Goal: Transaction & Acquisition: Purchase product/service

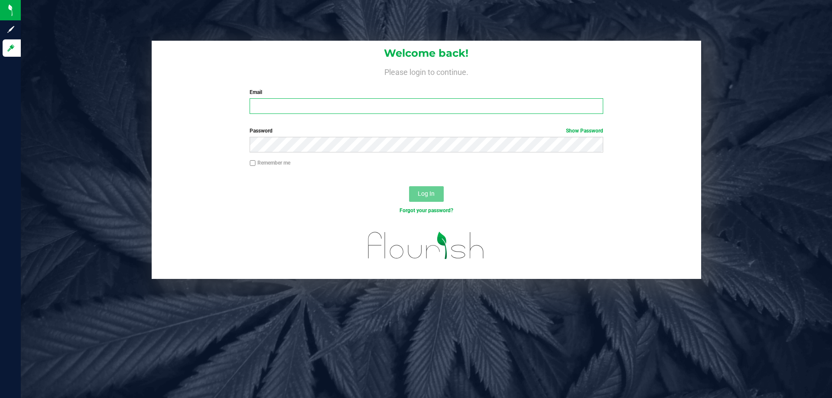
click at [300, 100] on input "Email" at bounding box center [426, 106] width 353 height 16
type input "[EMAIL_ADDRESS][DOMAIN_NAME]"
click at [409, 186] on button "Log In" at bounding box center [426, 194] width 35 height 16
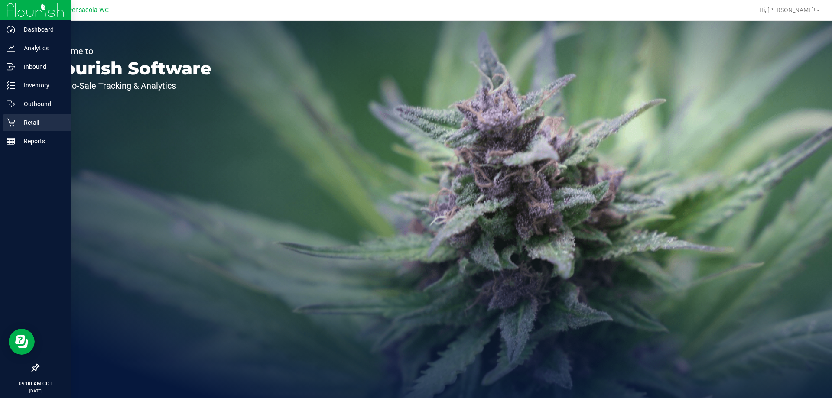
click at [27, 120] on p "Retail" at bounding box center [41, 122] width 52 height 10
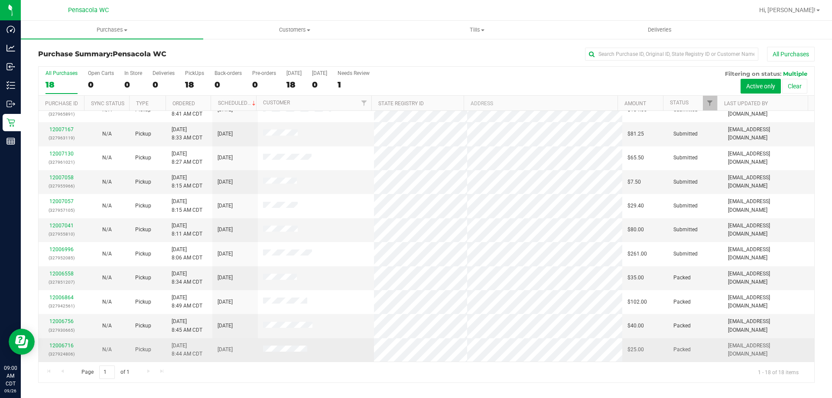
scroll to position [181, 0]
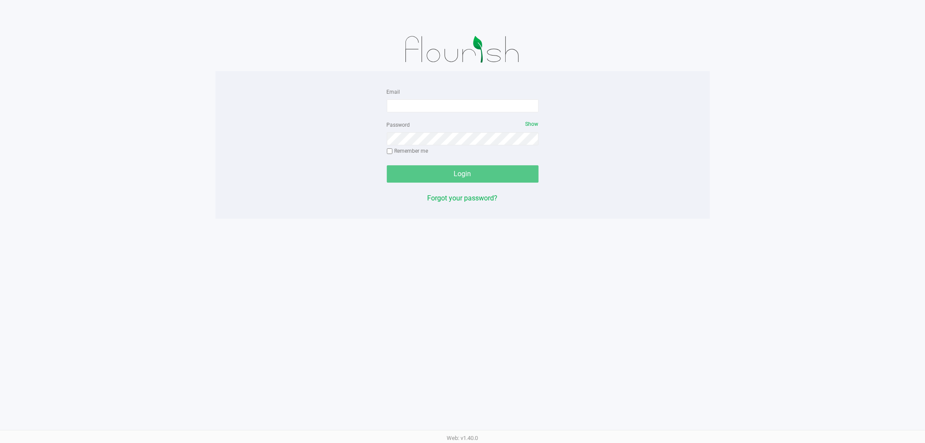
click at [402, 115] on form "Email Password Show Remember me Login" at bounding box center [463, 134] width 152 height 96
click at [401, 106] on input "Email" at bounding box center [463, 105] width 152 height 13
type input "[EMAIL_ADDRESS][DOMAIN_NAME]"
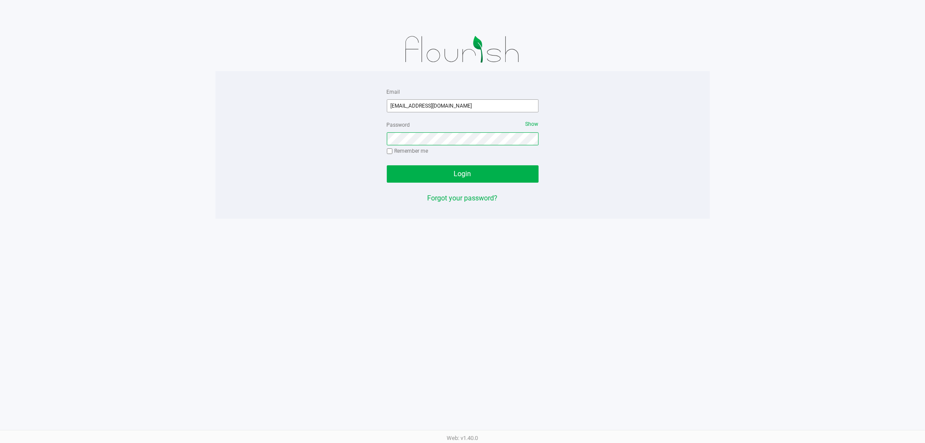
click at [387, 165] on button "Login" at bounding box center [463, 173] width 152 height 17
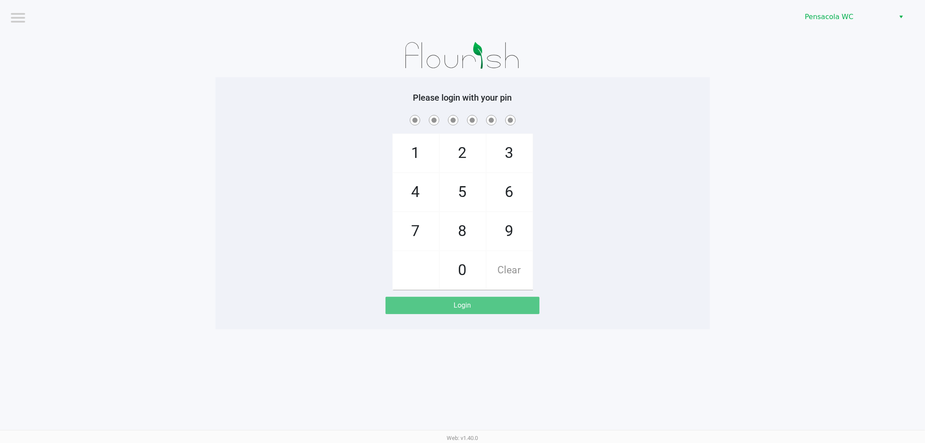
click at [363, 140] on div "1 4 7 2 5 8 0 3 6 9 Clear" at bounding box center [462, 201] width 494 height 176
checkbox input "true"
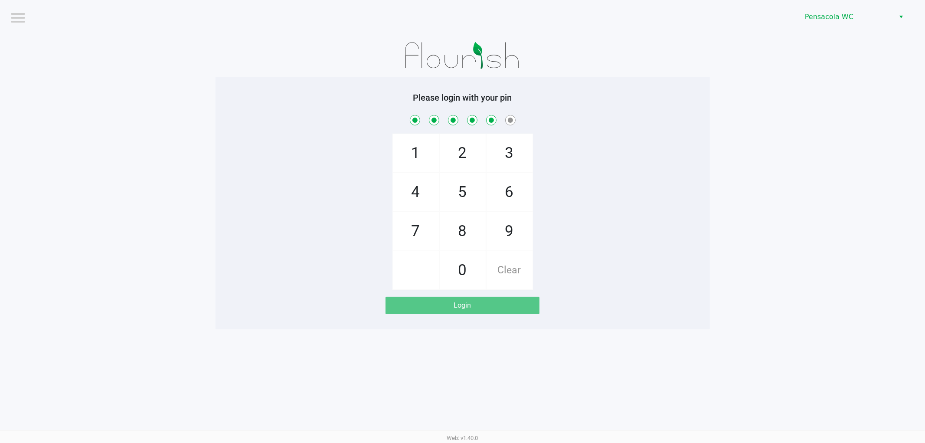
checkbox input "true"
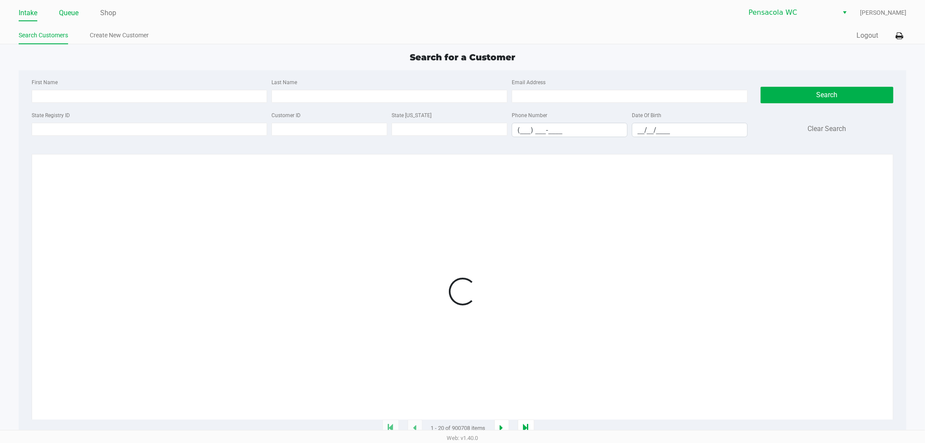
click at [67, 13] on link "Queue" at bounding box center [69, 13] width 20 height 12
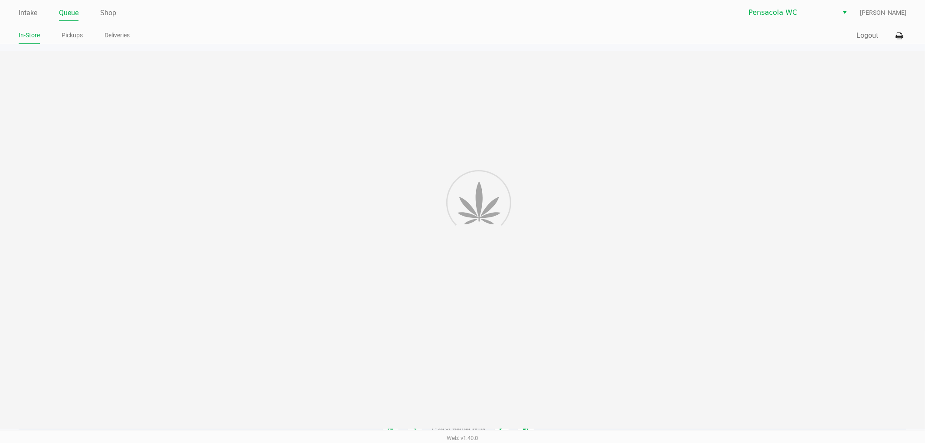
click at [67, 28] on div "In-Store Pickups Deliveries" at bounding box center [241, 36] width 444 height 16
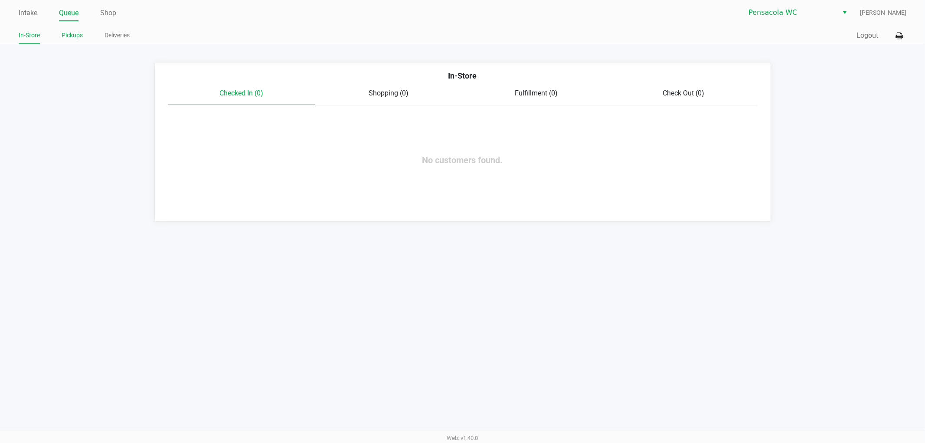
click at [66, 31] on link "Pickups" at bounding box center [72, 35] width 21 height 11
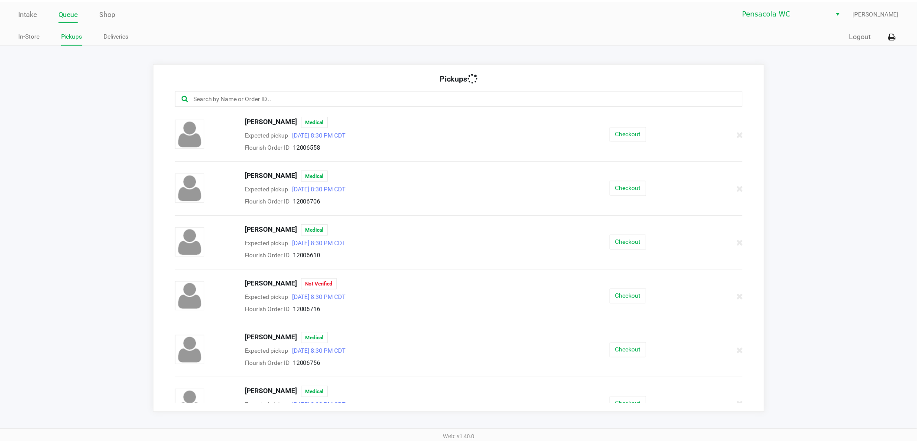
scroll to position [183, 0]
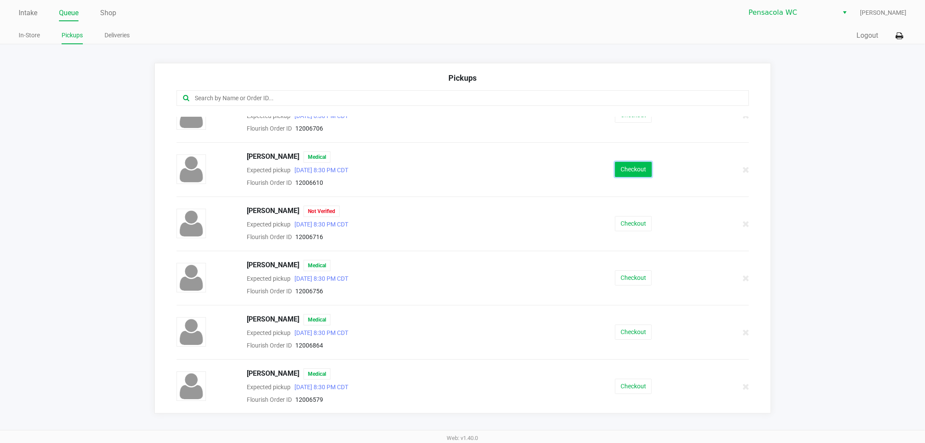
click at [615, 171] on button "Checkout" at bounding box center [633, 169] width 37 height 15
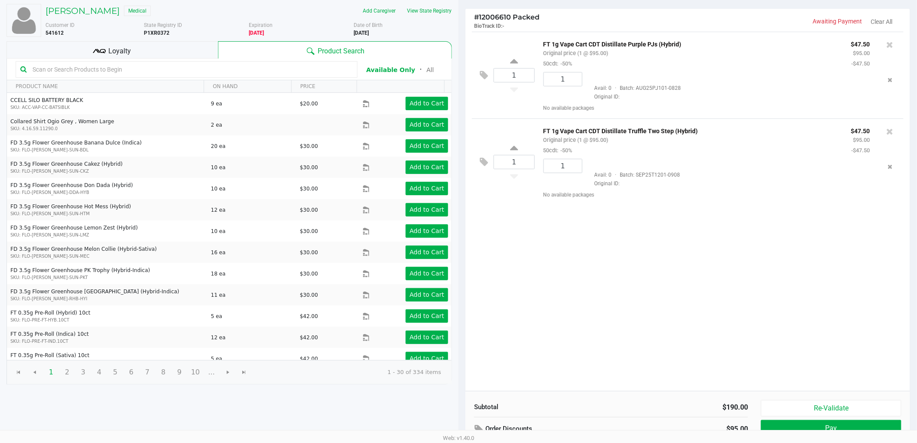
scroll to position [89, 0]
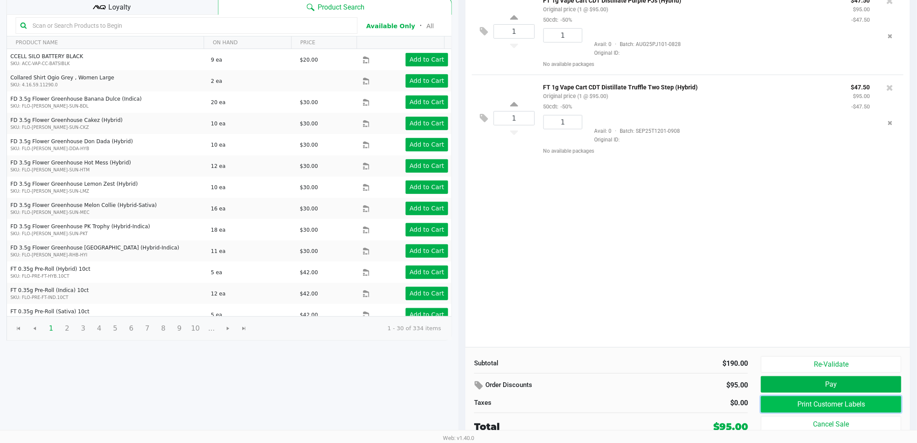
click at [773, 403] on button "Print Customer Labels" at bounding box center [831, 404] width 140 height 16
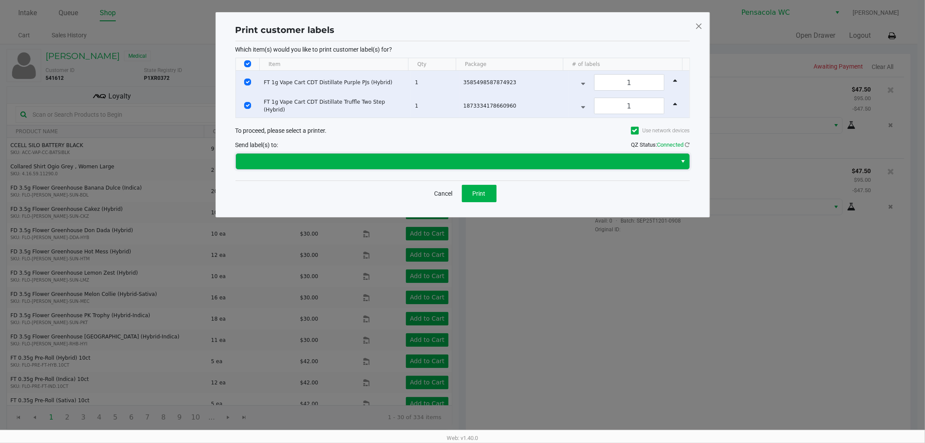
click at [443, 160] on span at bounding box center [456, 161] width 430 height 10
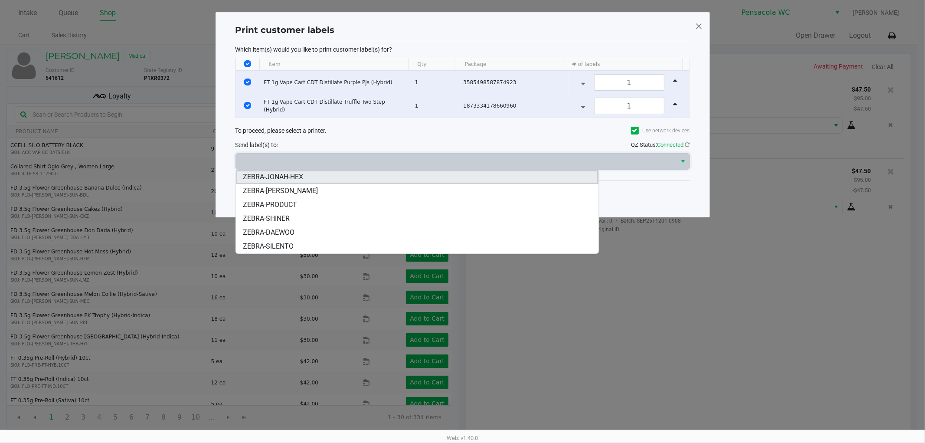
click at [401, 179] on li "ZEBRA-JONAH-HEX" at bounding box center [417, 177] width 362 height 14
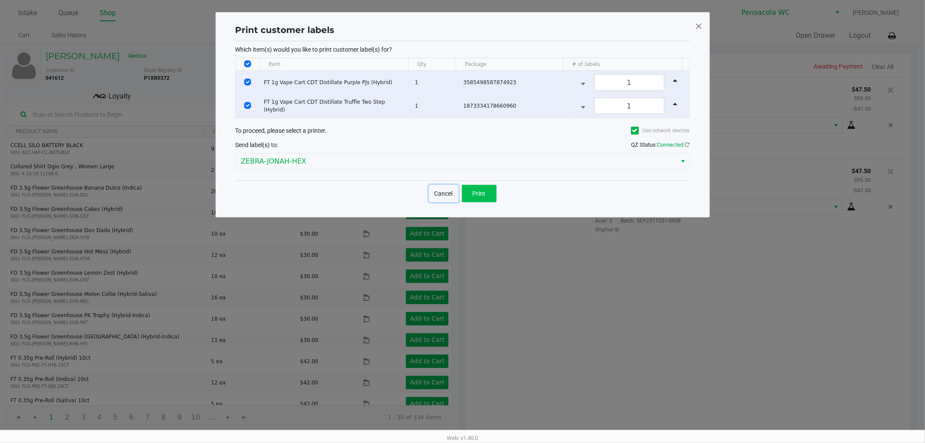
drag, startPoint x: 444, startPoint y: 193, endPoint x: 475, endPoint y: 193, distance: 30.8
click at [474, 192] on div "Cancel Print" at bounding box center [463, 193] width 68 height 17
click at [479, 194] on span "Print" at bounding box center [479, 193] width 13 height 7
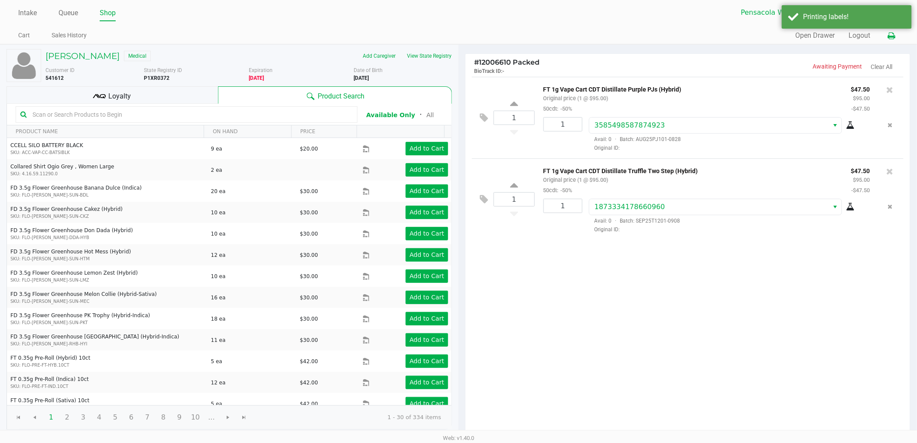
click at [894, 39] on icon at bounding box center [891, 36] width 7 height 6
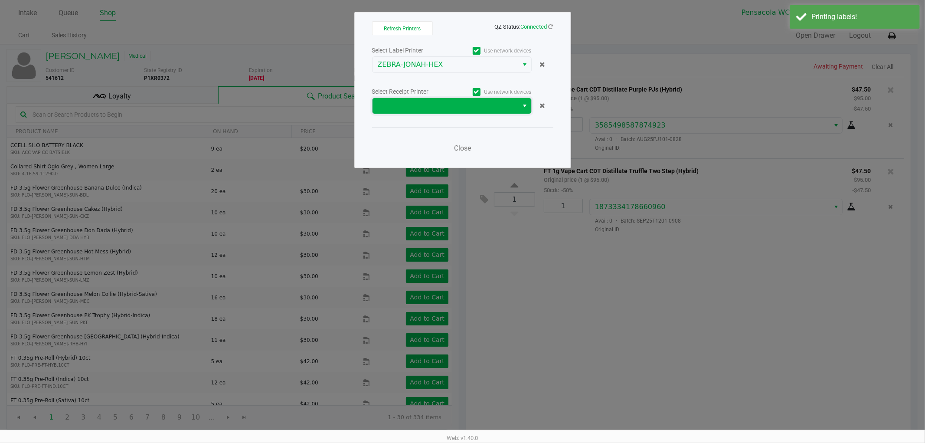
click at [461, 108] on span at bounding box center [446, 106] width 136 height 10
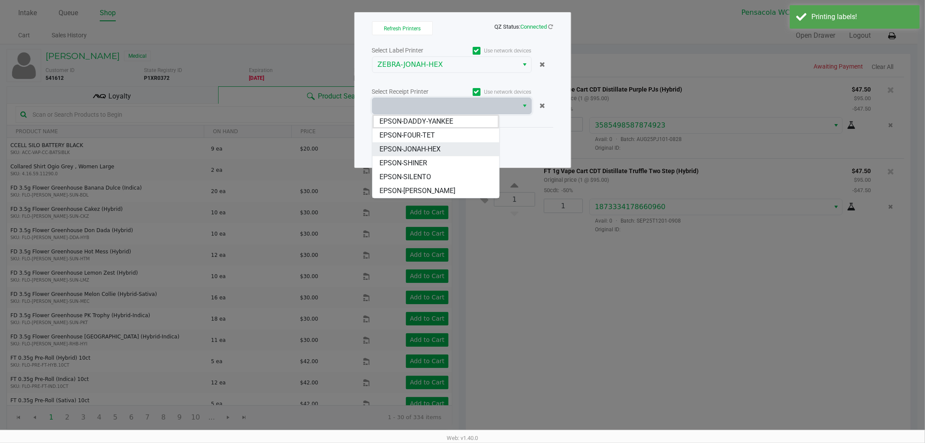
click at [435, 149] on span "EPSON-JONAH-HEX" at bounding box center [409, 149] width 61 height 10
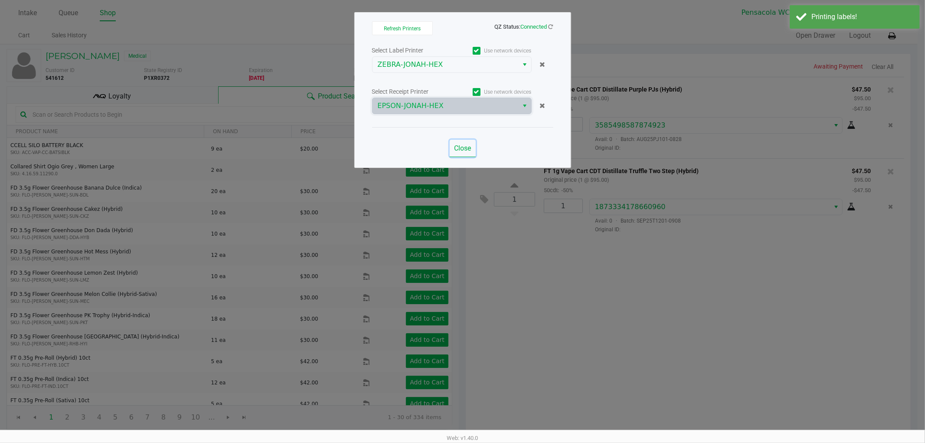
click at [456, 150] on span "Close" at bounding box center [462, 148] width 17 height 8
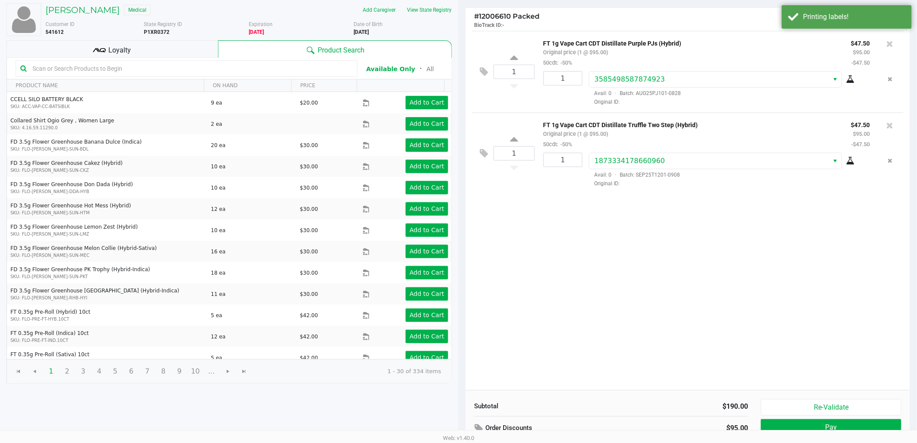
scroll to position [89, 0]
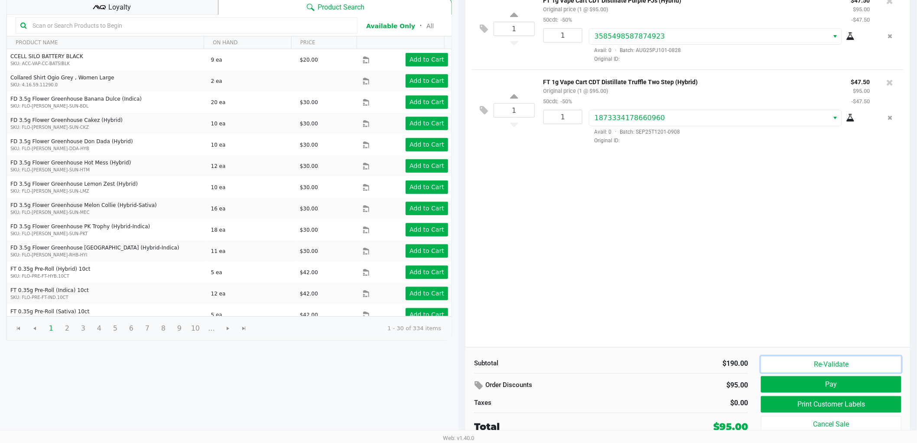
drag, startPoint x: 796, startPoint y: 366, endPoint x: 634, endPoint y: 267, distance: 190.1
click at [637, 269] on div "# 12006610 Packed BioTrack ID: - Awaiting Payment Clear All 1 FT 1g Vape Cart C…" at bounding box center [688, 203] width 446 height 478
click at [787, 362] on button "Re-Validate" at bounding box center [831, 364] width 140 height 16
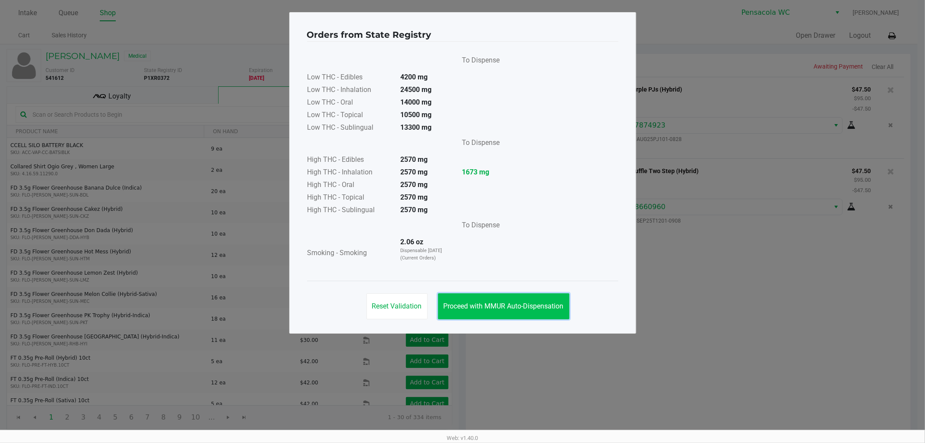
click at [513, 300] on button "Proceed with MMUR Auto-Dispensation" at bounding box center [503, 306] width 131 height 26
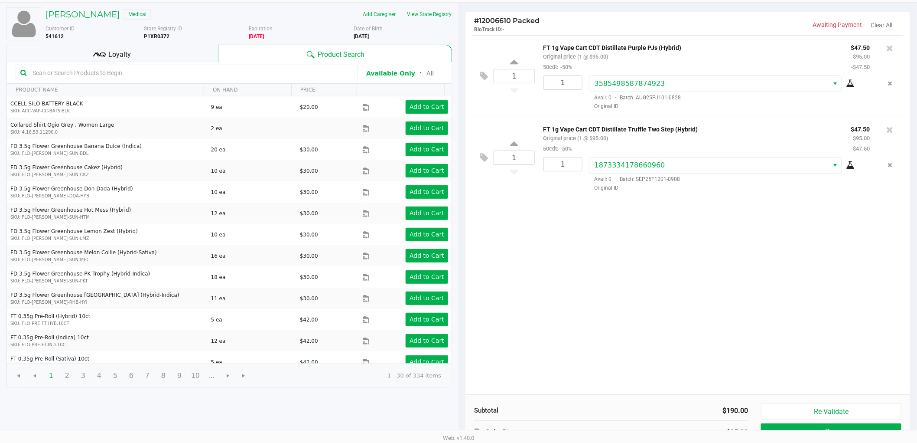
scroll to position [89, 0]
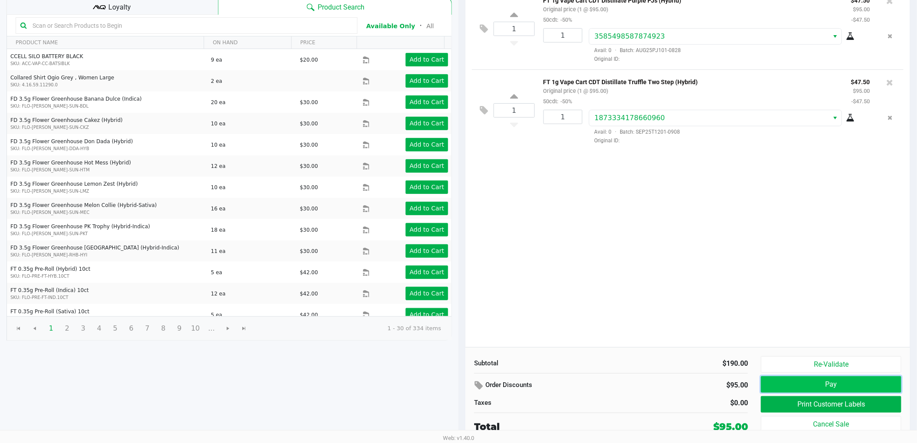
click at [773, 386] on button "Pay" at bounding box center [831, 384] width 140 height 16
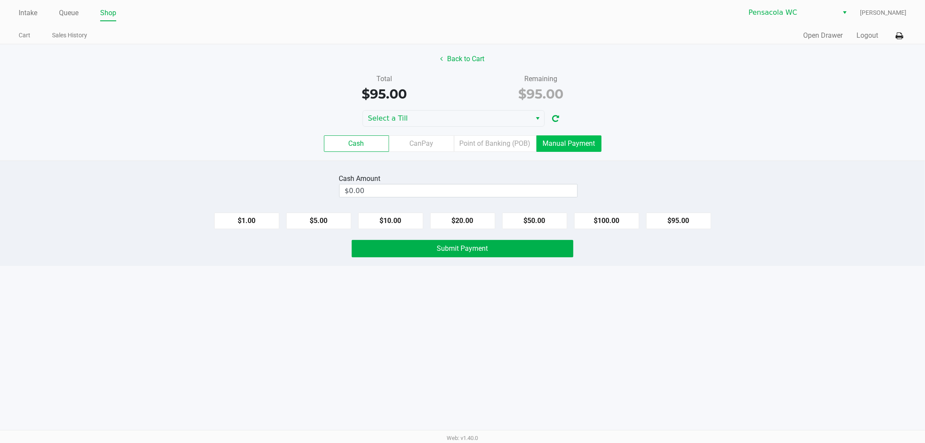
click at [573, 149] on label "Manual Payment" at bounding box center [568, 143] width 65 height 16
click at [0, 0] on 8 "Manual Payment" at bounding box center [0, 0] width 0 height 0
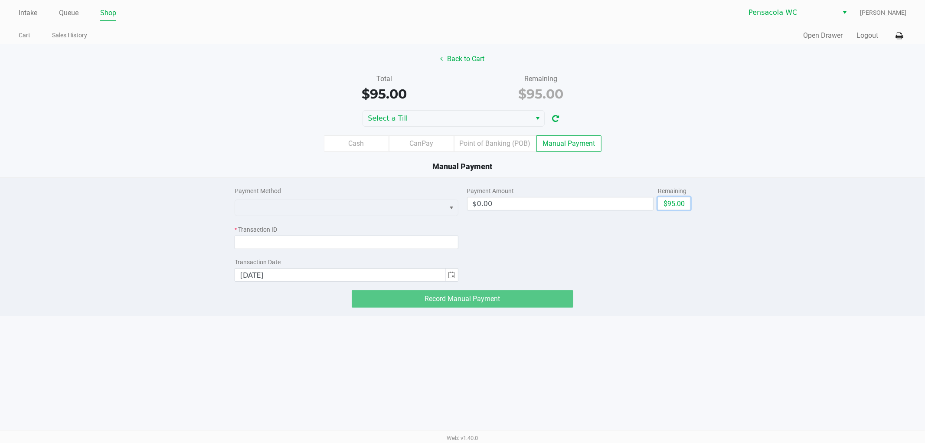
drag, startPoint x: 673, startPoint y: 199, endPoint x: 662, endPoint y: 200, distance: 11.4
click at [673, 199] on button "$95.00" at bounding box center [674, 203] width 33 height 13
type input "$95.00"
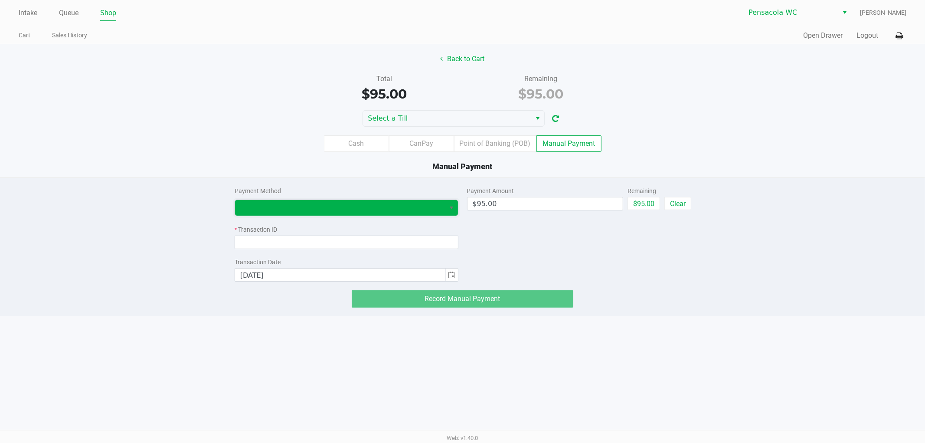
click at [430, 205] on span at bounding box center [340, 207] width 200 height 10
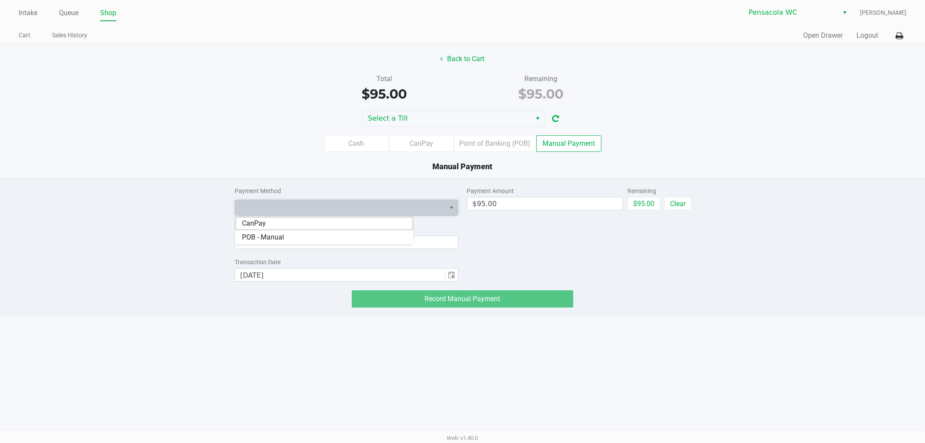
click at [342, 225] on li "CanPay" at bounding box center [324, 223] width 178 height 14
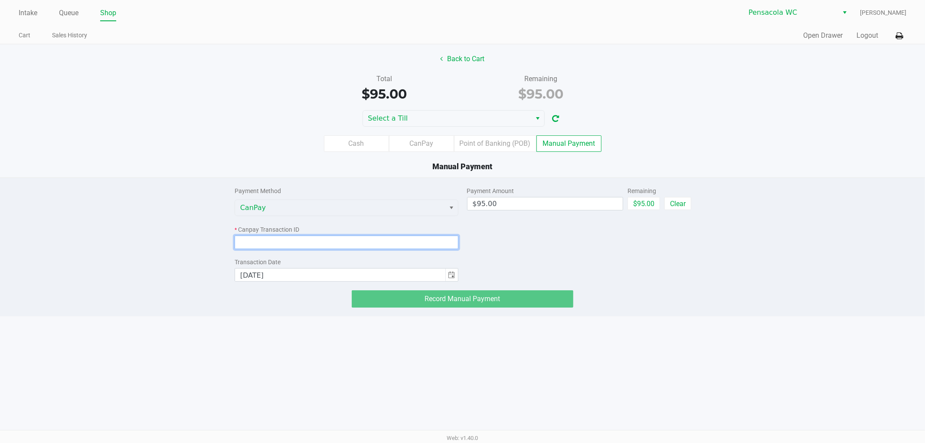
click at [299, 239] on input at bounding box center [347, 241] width 224 height 13
paste input "AHULI7APEKU7"
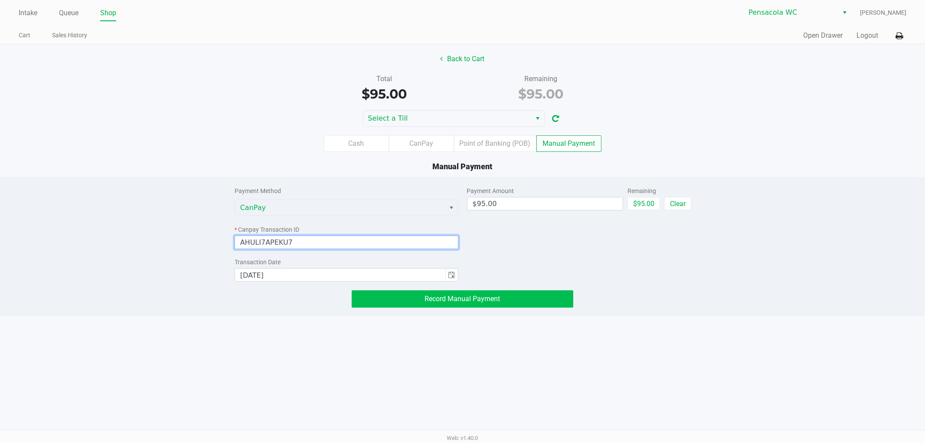
type input "AHULI7APEKU7"
click at [414, 298] on button "Record Manual Payment" at bounding box center [463, 298] width 222 height 17
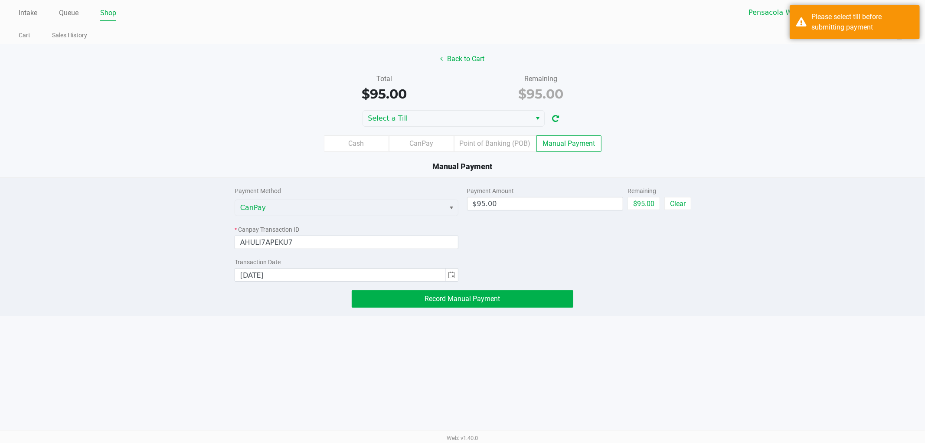
drag, startPoint x: 427, startPoint y: 107, endPoint x: 423, endPoint y: 114, distance: 8.0
click at [427, 108] on div "Back to Cart Total $95.00 Remaining $95.00 Select a Till Cash CanPay Point of B…" at bounding box center [462, 110] width 925 height 133
click at [423, 115] on span "Select a Till" at bounding box center [447, 118] width 158 height 10
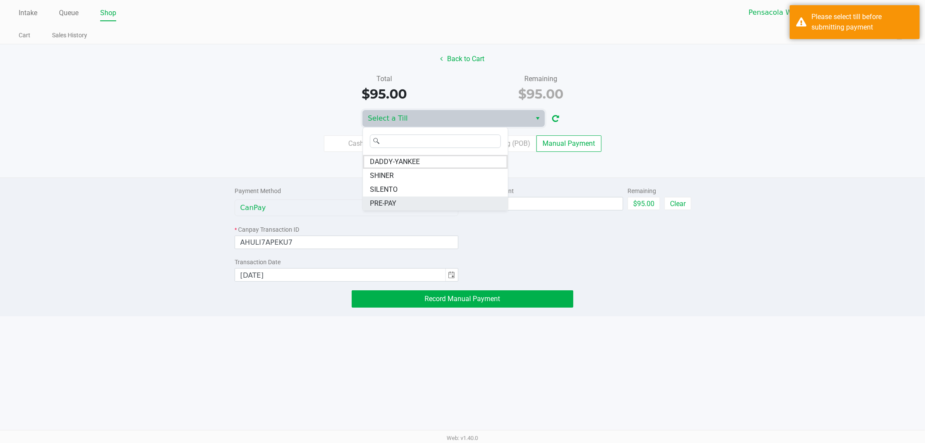
click at [392, 199] on span "PRE-PAY" at bounding box center [383, 203] width 26 height 10
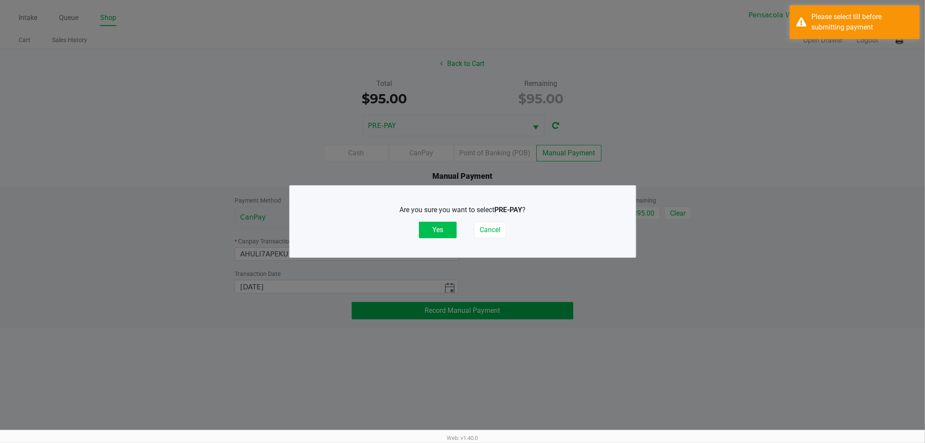
click at [447, 232] on button "Yes" at bounding box center [438, 230] width 38 height 16
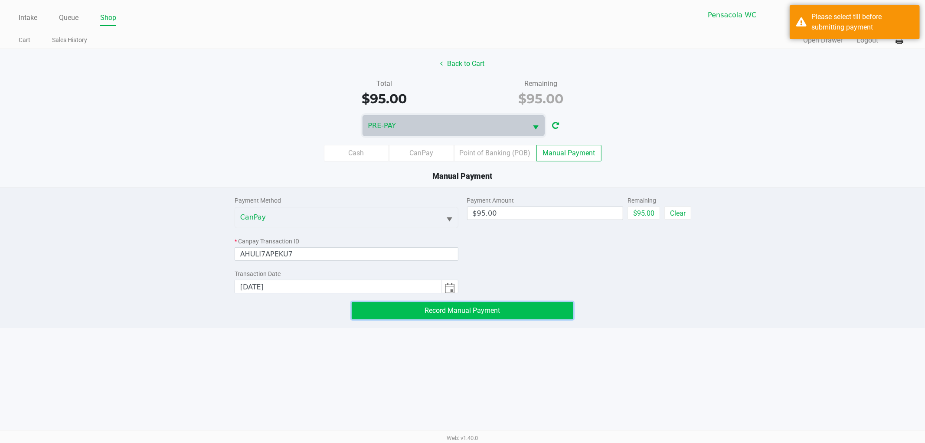
click at [404, 307] on button "Record Manual Payment" at bounding box center [463, 310] width 222 height 17
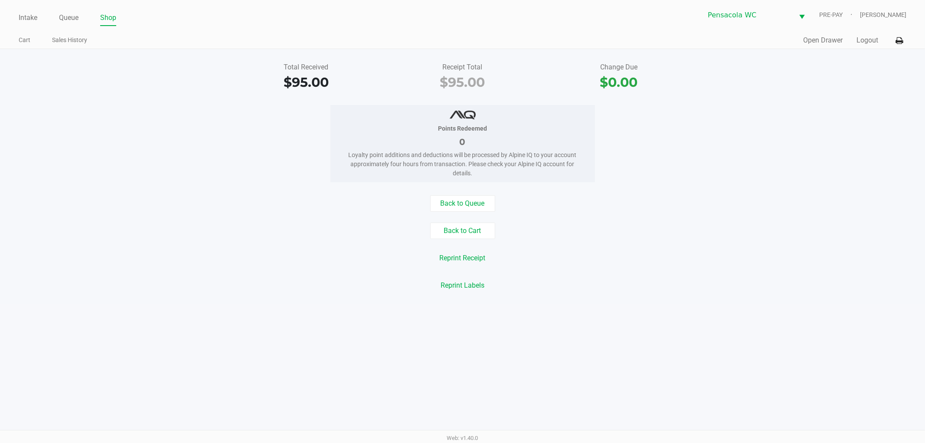
click at [333, 283] on div "Reprint Labels" at bounding box center [462, 285] width 938 height 16
